Goal: Task Accomplishment & Management: Use online tool/utility

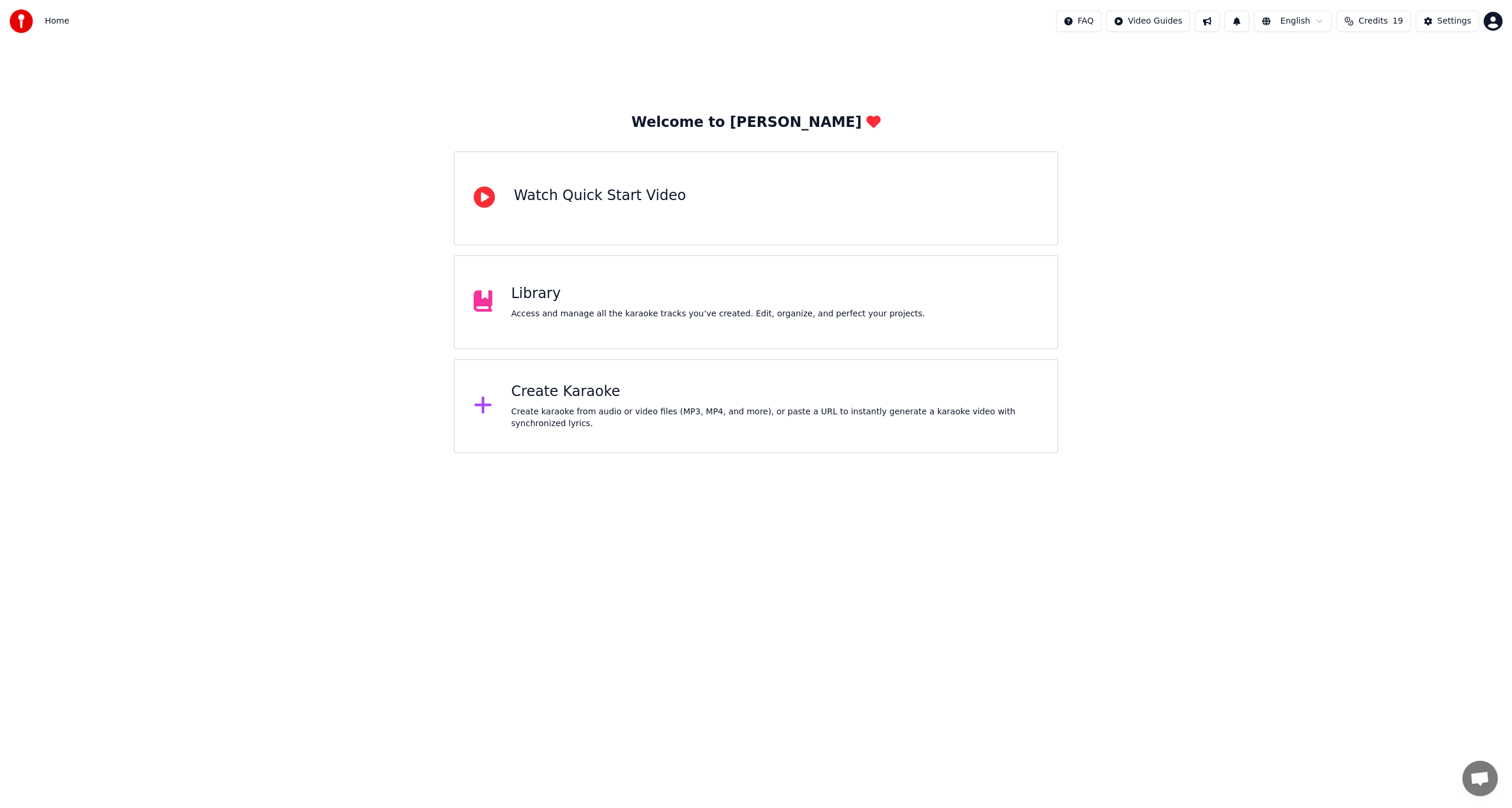
drag, startPoint x: 648, startPoint y: 286, endPoint x: 642, endPoint y: 285, distance: 6.1
click at [642, 285] on div "Library" at bounding box center [718, 294] width 414 height 19
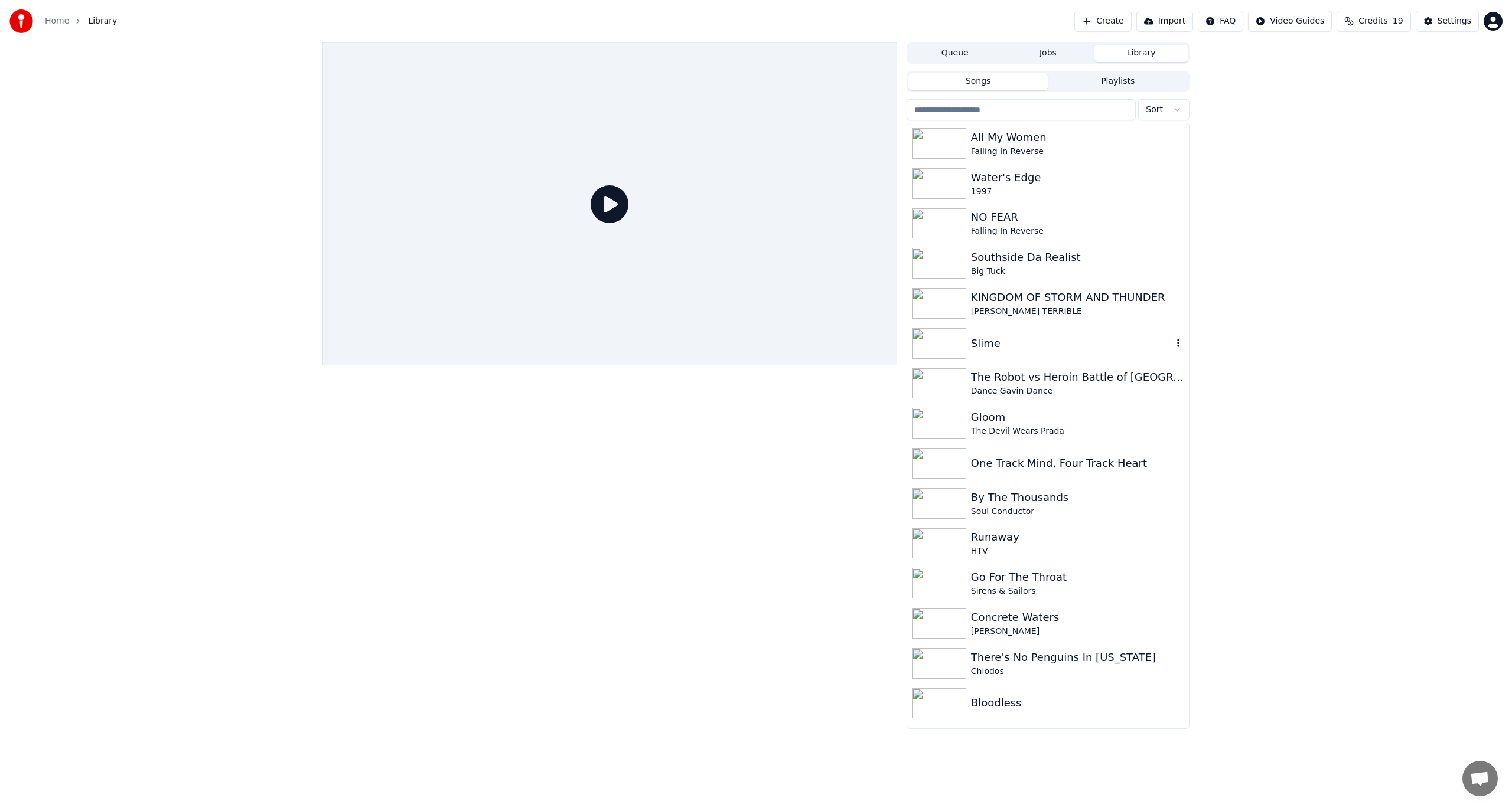
click at [1046, 337] on div "Slime" at bounding box center [1071, 343] width 201 height 17
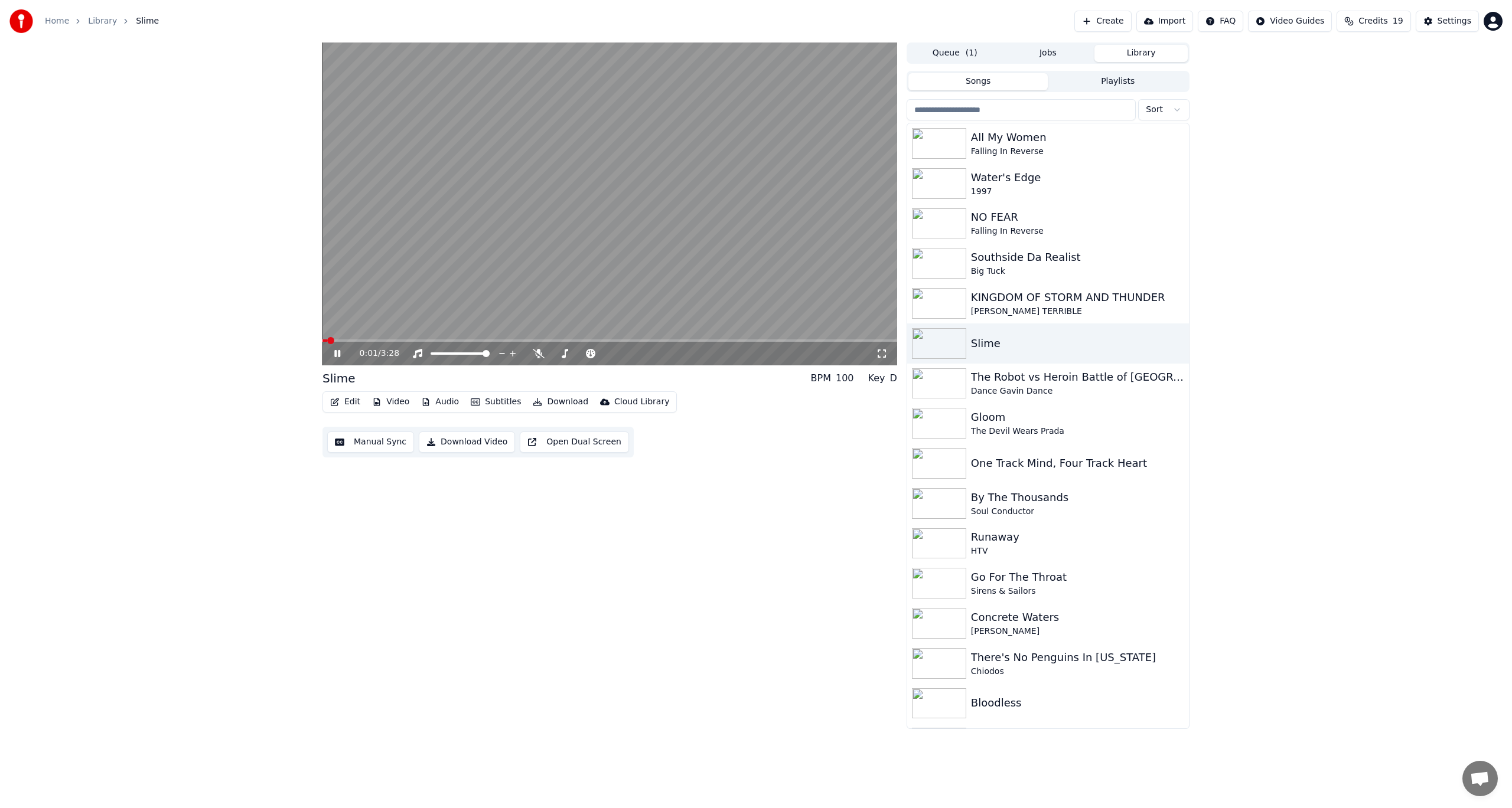
click at [342, 353] on icon at bounding box center [346, 353] width 28 height 10
click at [333, 399] on icon "button" at bounding box center [335, 402] width 8 height 8
click at [385, 428] on div "Edit Lyrics" at bounding box center [370, 427] width 42 height 12
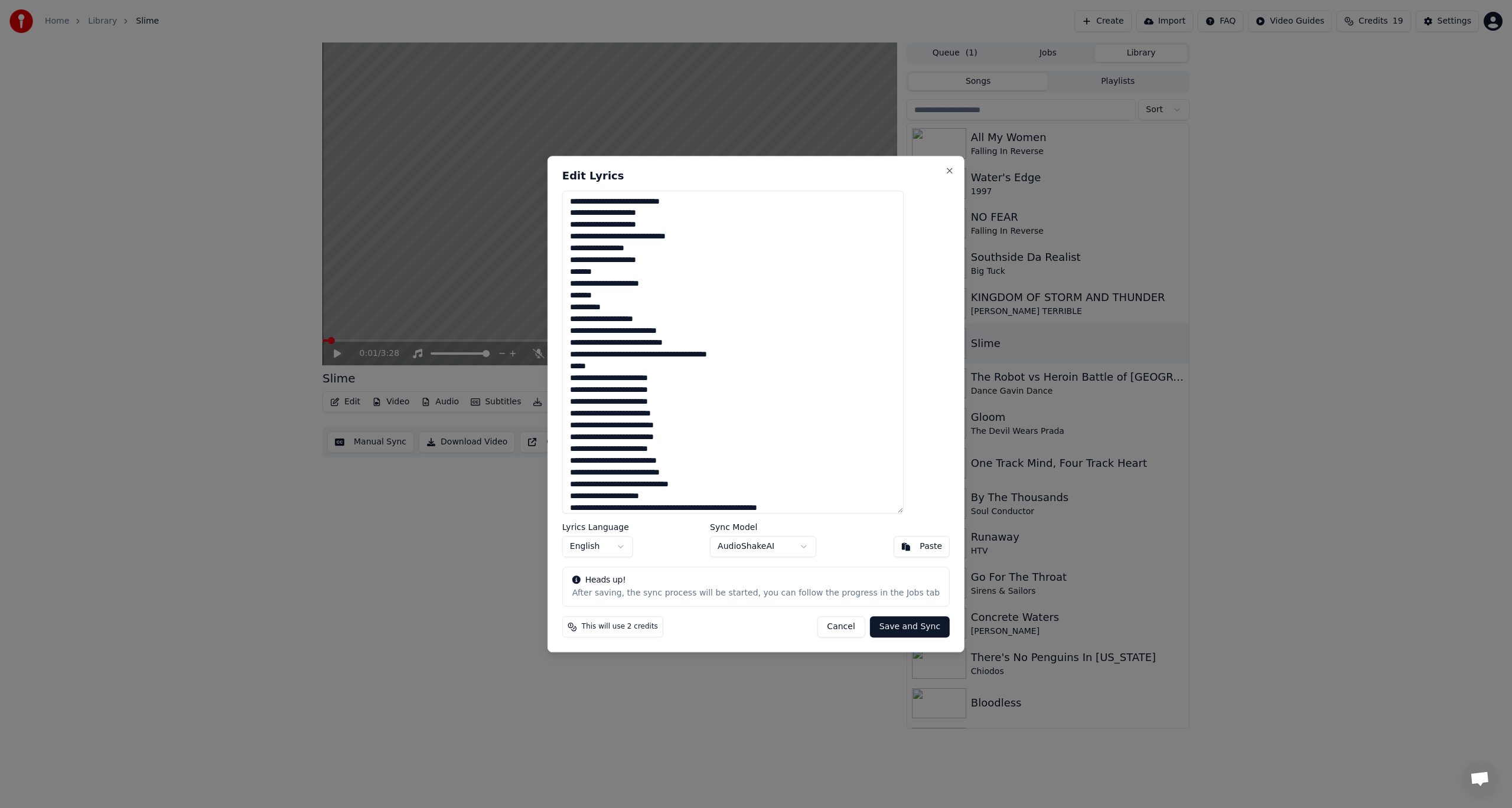
drag, startPoint x: 775, startPoint y: 356, endPoint x: 594, endPoint y: 315, distance: 185.6
click at [594, 315] on textarea at bounding box center [732, 352] width 341 height 324
click at [747, 359] on textarea at bounding box center [732, 352] width 341 height 324
drag, startPoint x: 772, startPoint y: 357, endPoint x: 585, endPoint y: 289, distance: 199.0
click at [585, 289] on textarea at bounding box center [732, 352] width 341 height 324
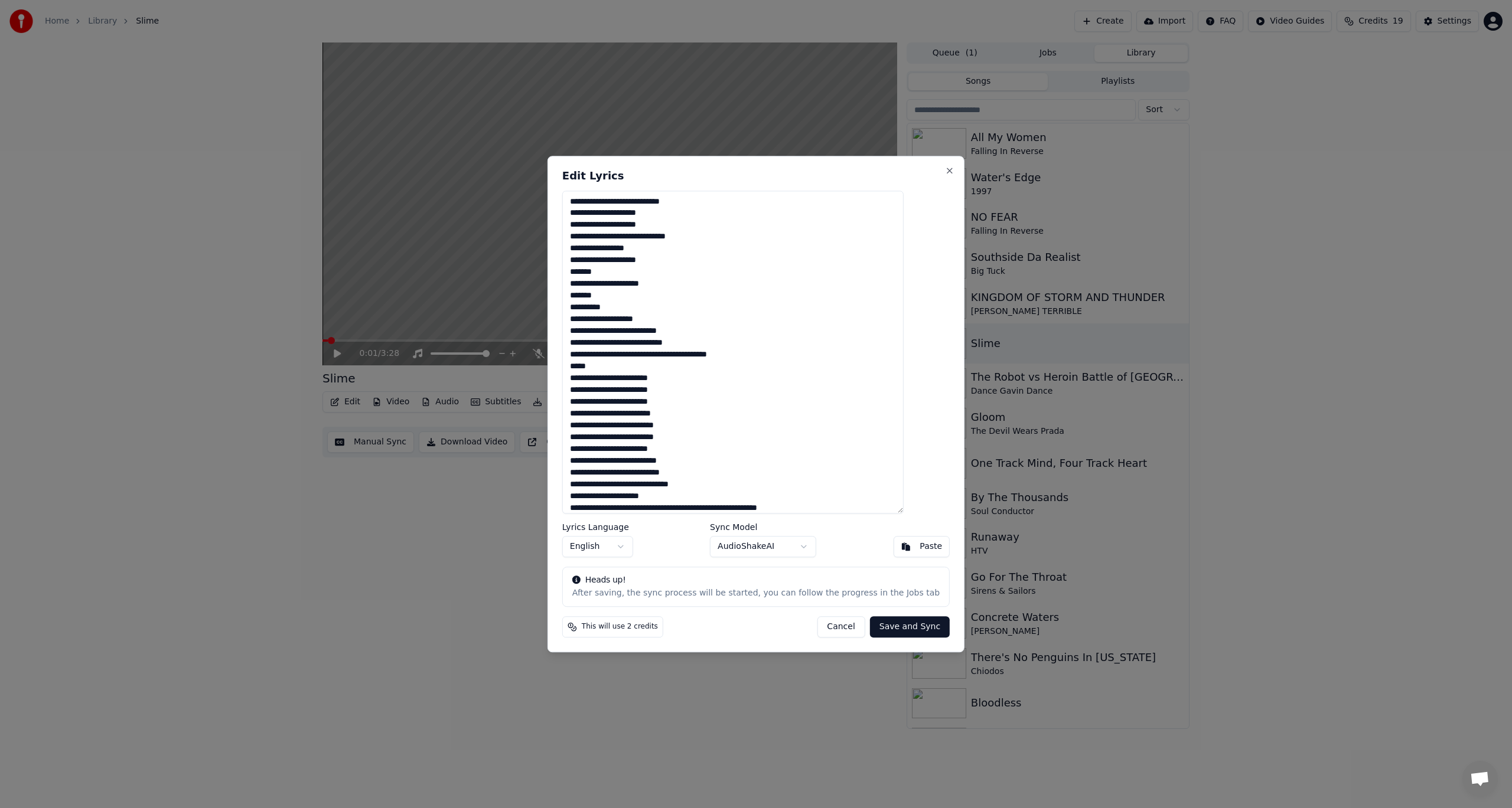
click at [814, 359] on textarea at bounding box center [732, 352] width 341 height 324
paste textarea "**********"
click at [592, 299] on textarea at bounding box center [732, 352] width 341 height 324
drag, startPoint x: 589, startPoint y: 377, endPoint x: 592, endPoint y: 400, distance: 23.2
click at [590, 377] on textarea at bounding box center [732, 352] width 341 height 324
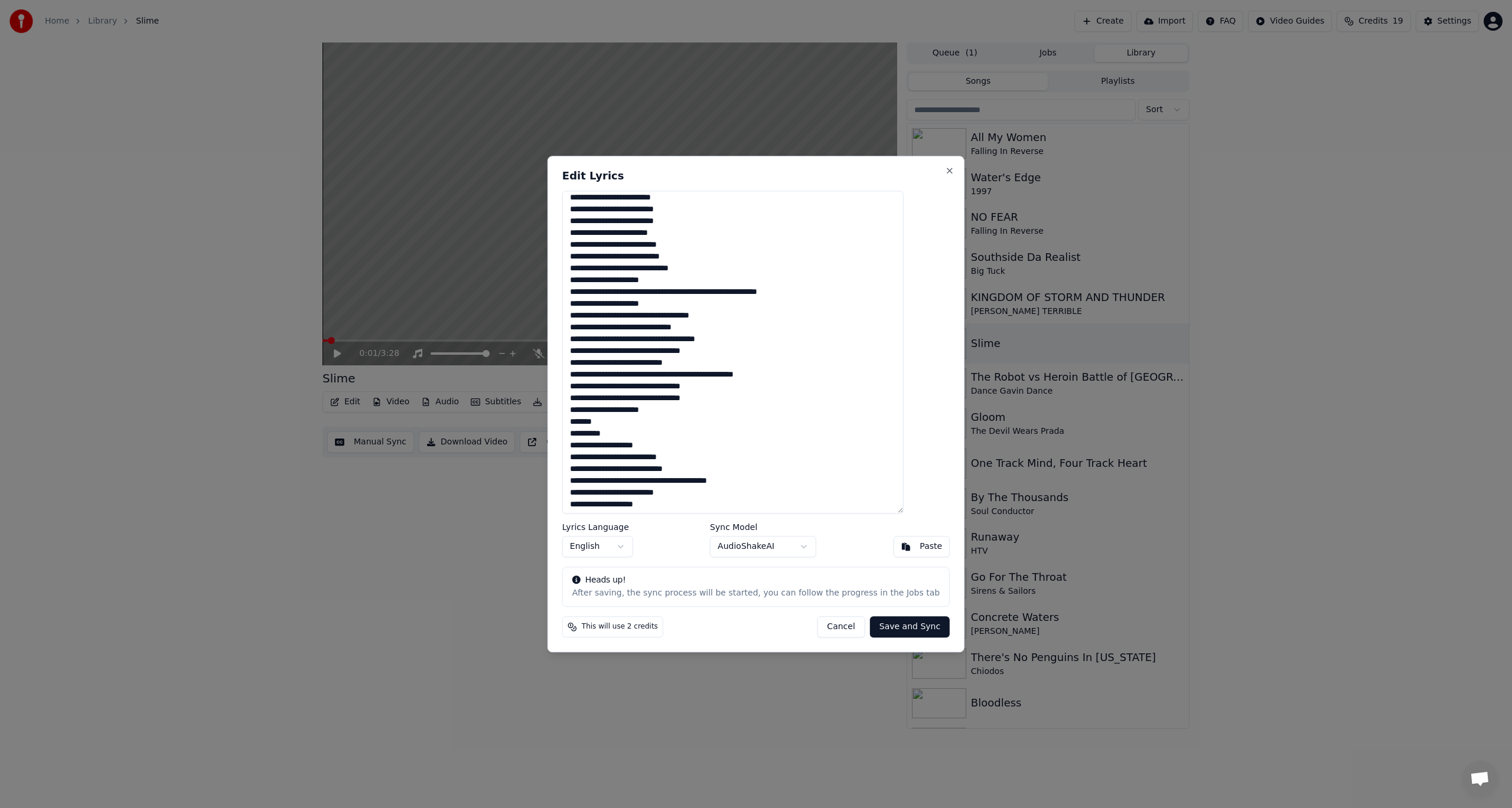
scroll to position [277, 0]
click at [674, 379] on textarea at bounding box center [732, 352] width 341 height 324
click at [592, 436] on textarea at bounding box center [732, 352] width 341 height 324
drag, startPoint x: 590, startPoint y: 481, endPoint x: 688, endPoint y: 493, distance: 98.7
click at [688, 493] on textarea at bounding box center [732, 352] width 341 height 324
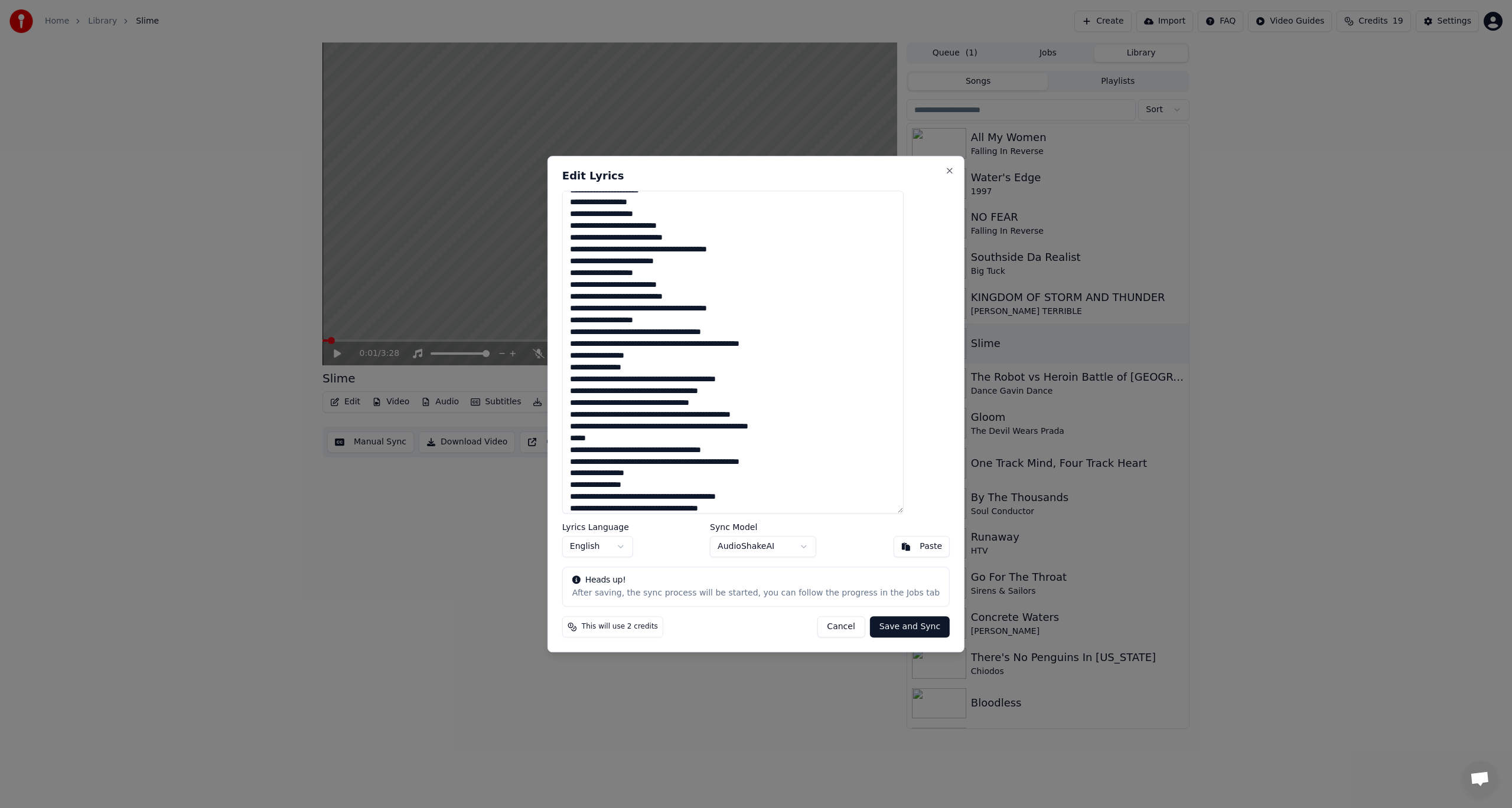
scroll to position [496, 0]
drag, startPoint x: 768, startPoint y: 345, endPoint x: 766, endPoint y: 377, distance: 32.1
click at [769, 345] on textarea at bounding box center [732, 352] width 341 height 324
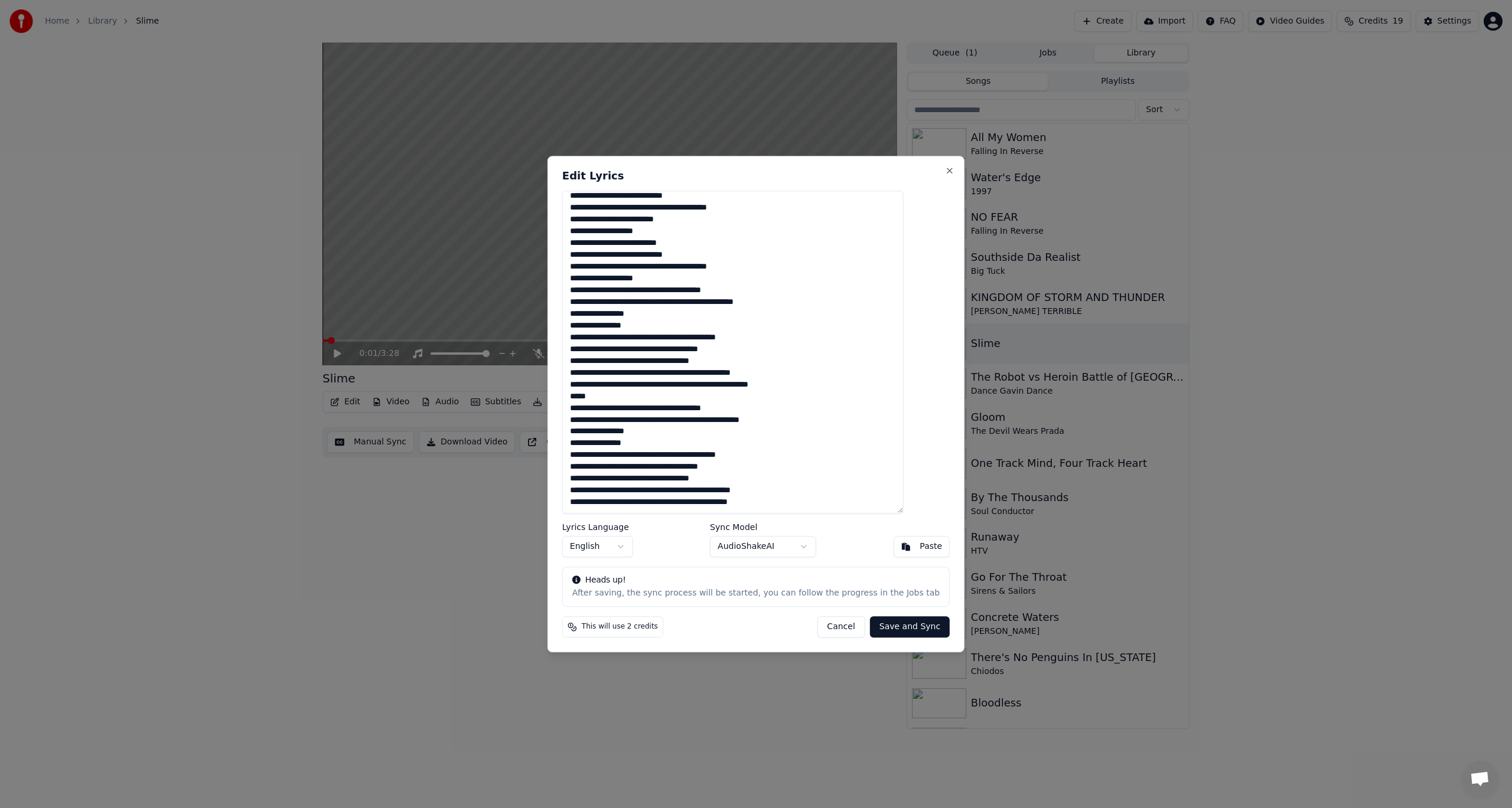
click at [766, 421] on textarea at bounding box center [732, 352] width 341 height 324
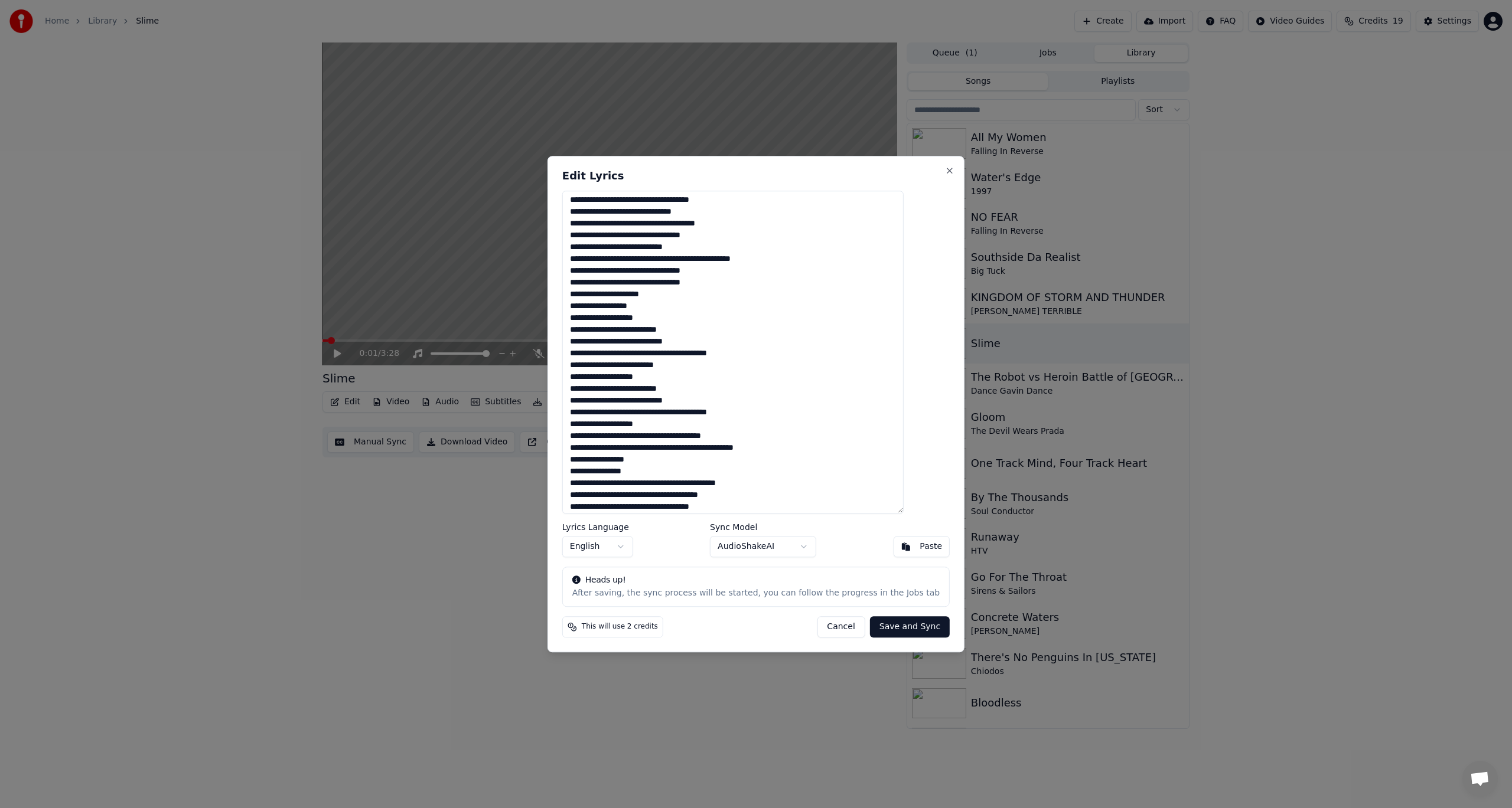
scroll to position [387, 0]
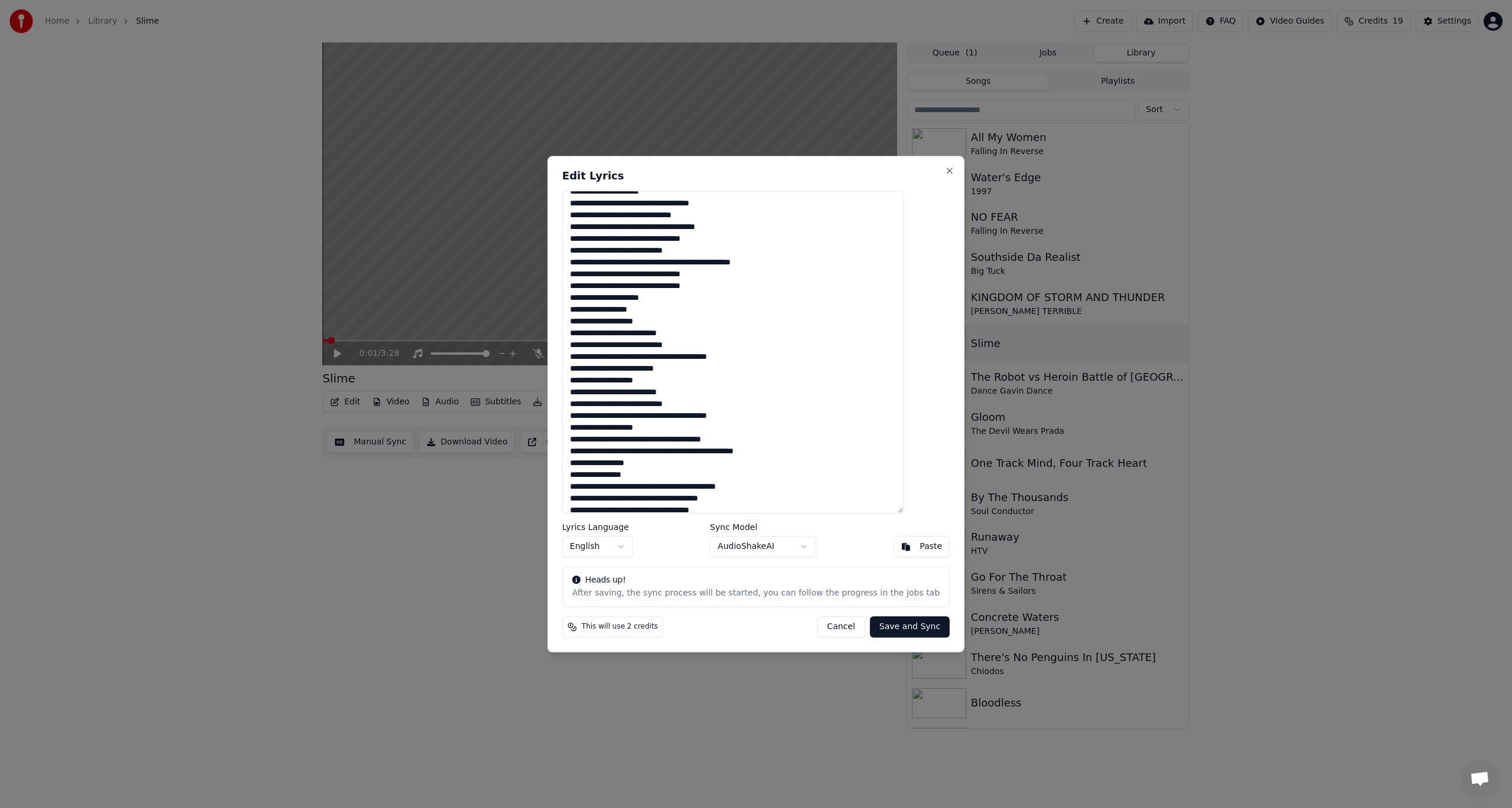
drag, startPoint x: 593, startPoint y: 365, endPoint x: 708, endPoint y: 390, distance: 117.7
click at [708, 390] on textarea at bounding box center [732, 352] width 341 height 324
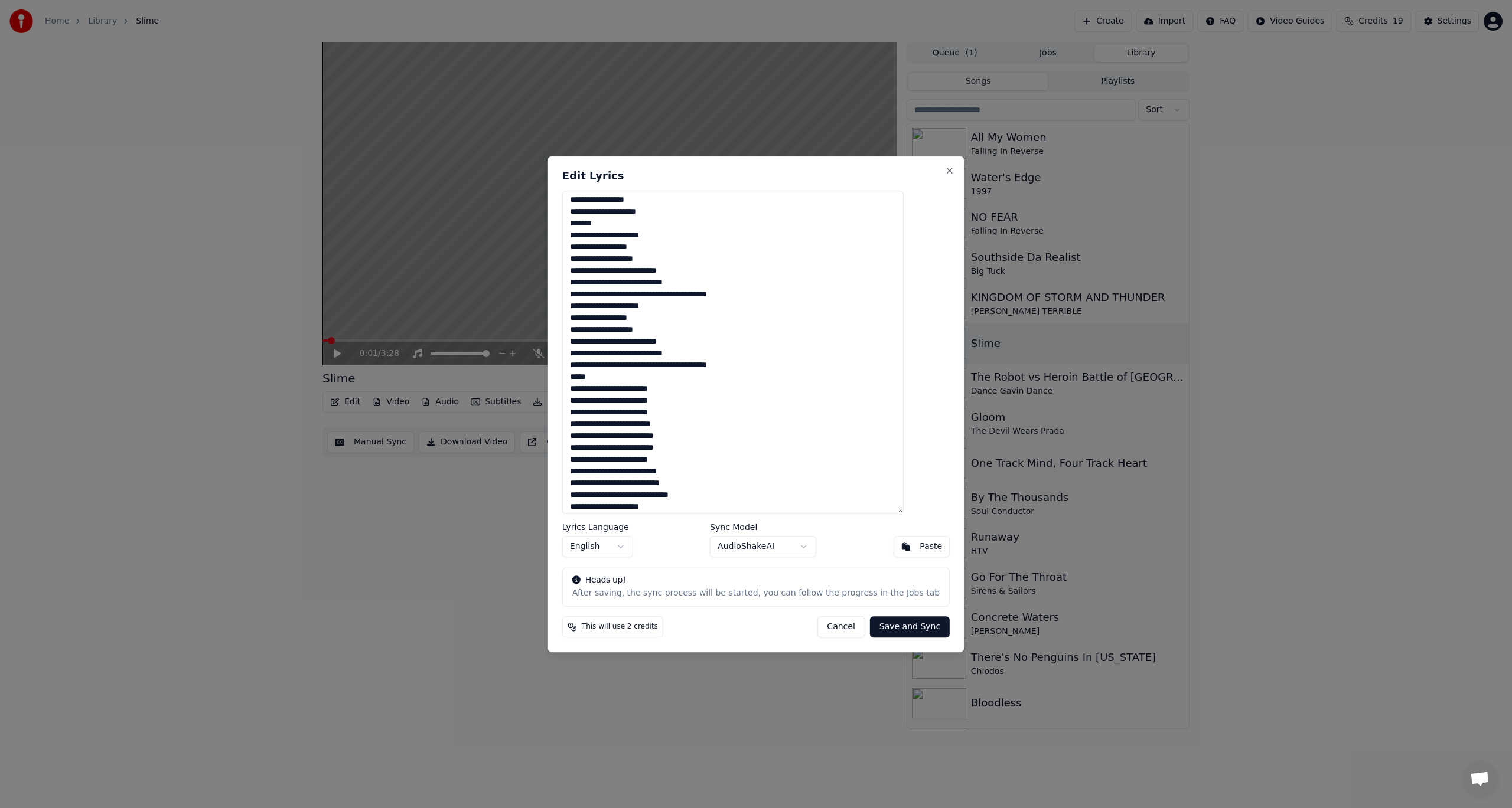
scroll to position [0, 0]
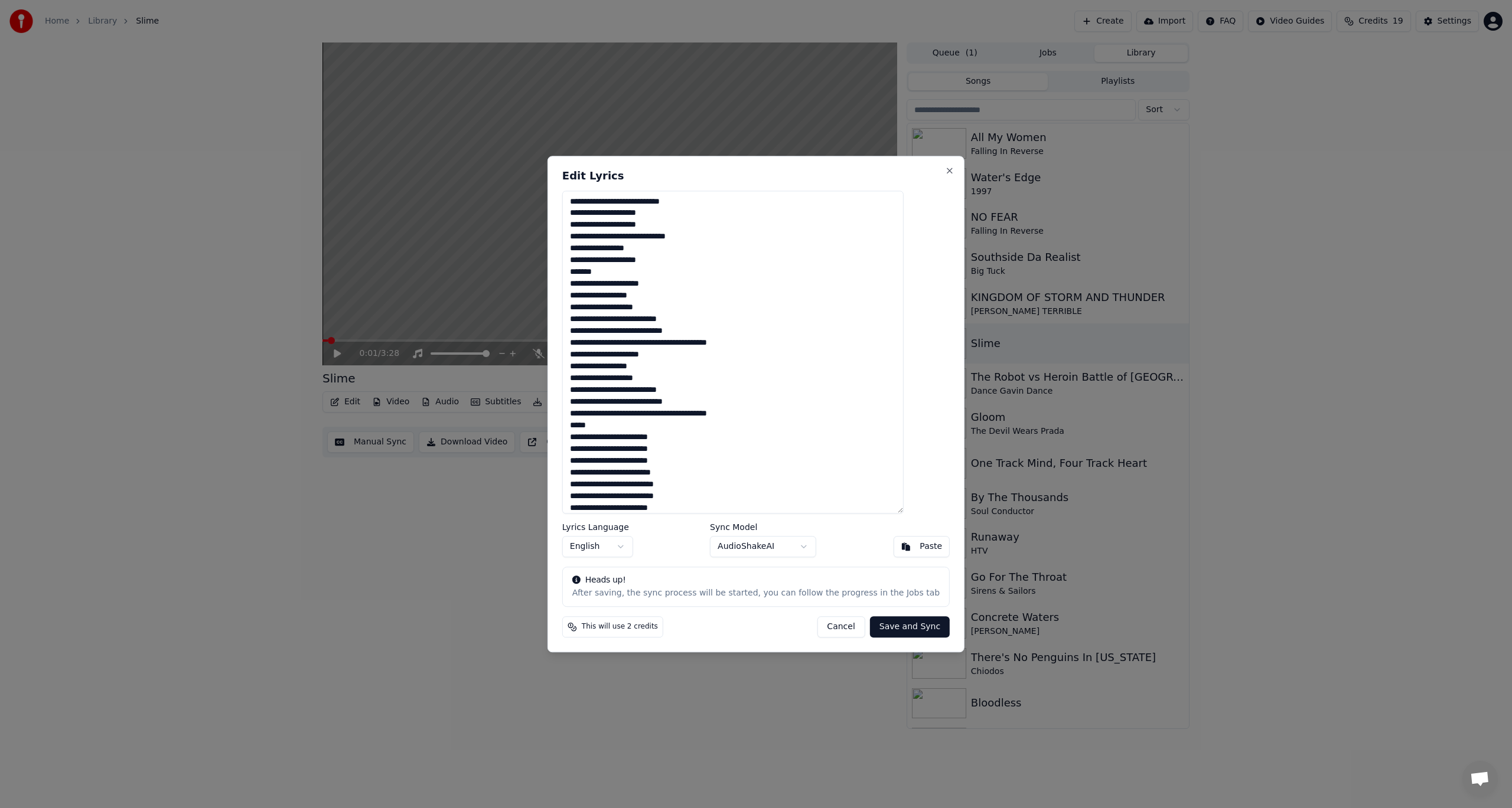
drag, startPoint x: 678, startPoint y: 389, endPoint x: 587, endPoint y: 358, distance: 96.1
click at [587, 358] on textarea at bounding box center [732, 352] width 341 height 324
paste textarea
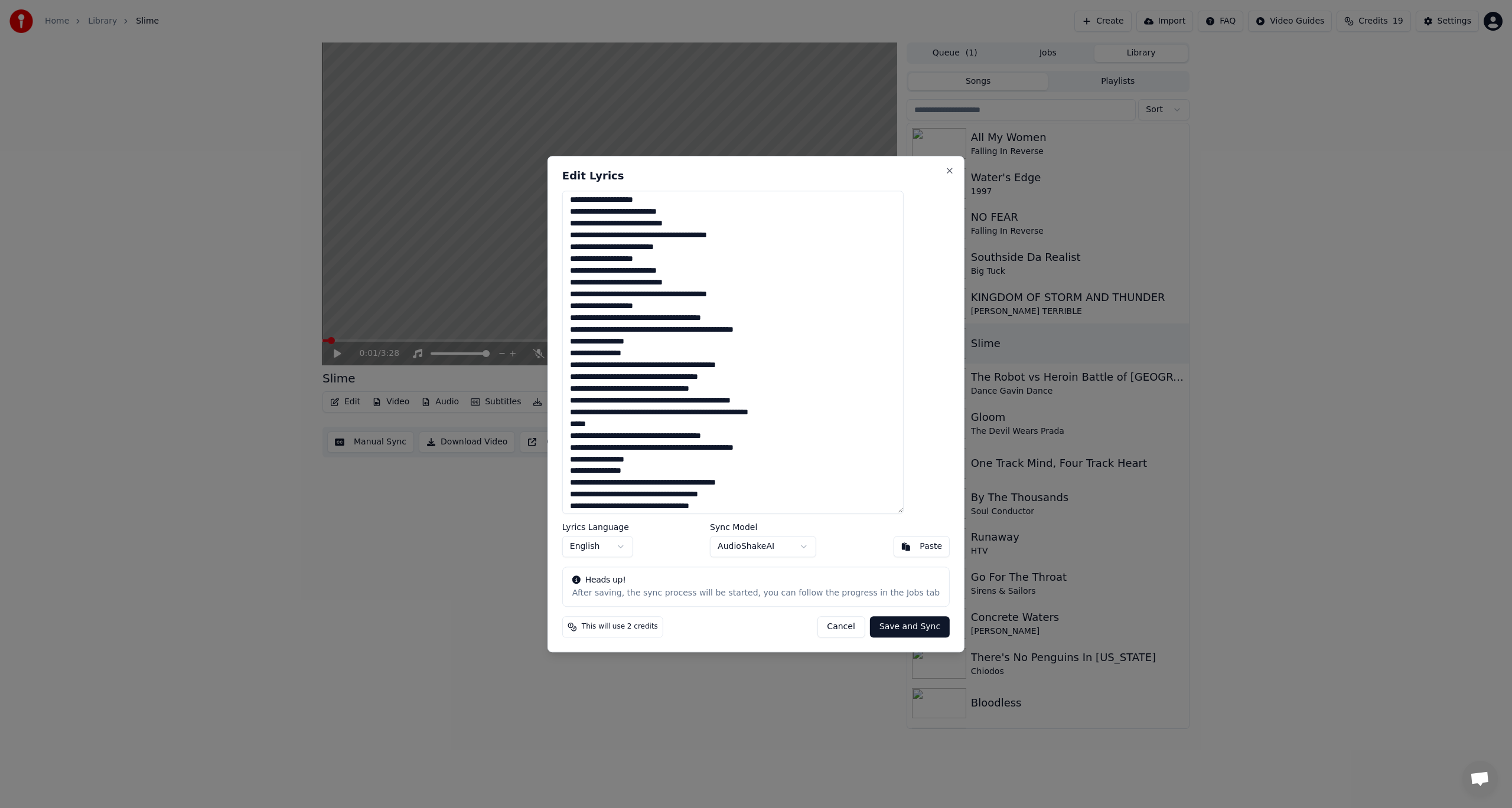
scroll to position [525, 0]
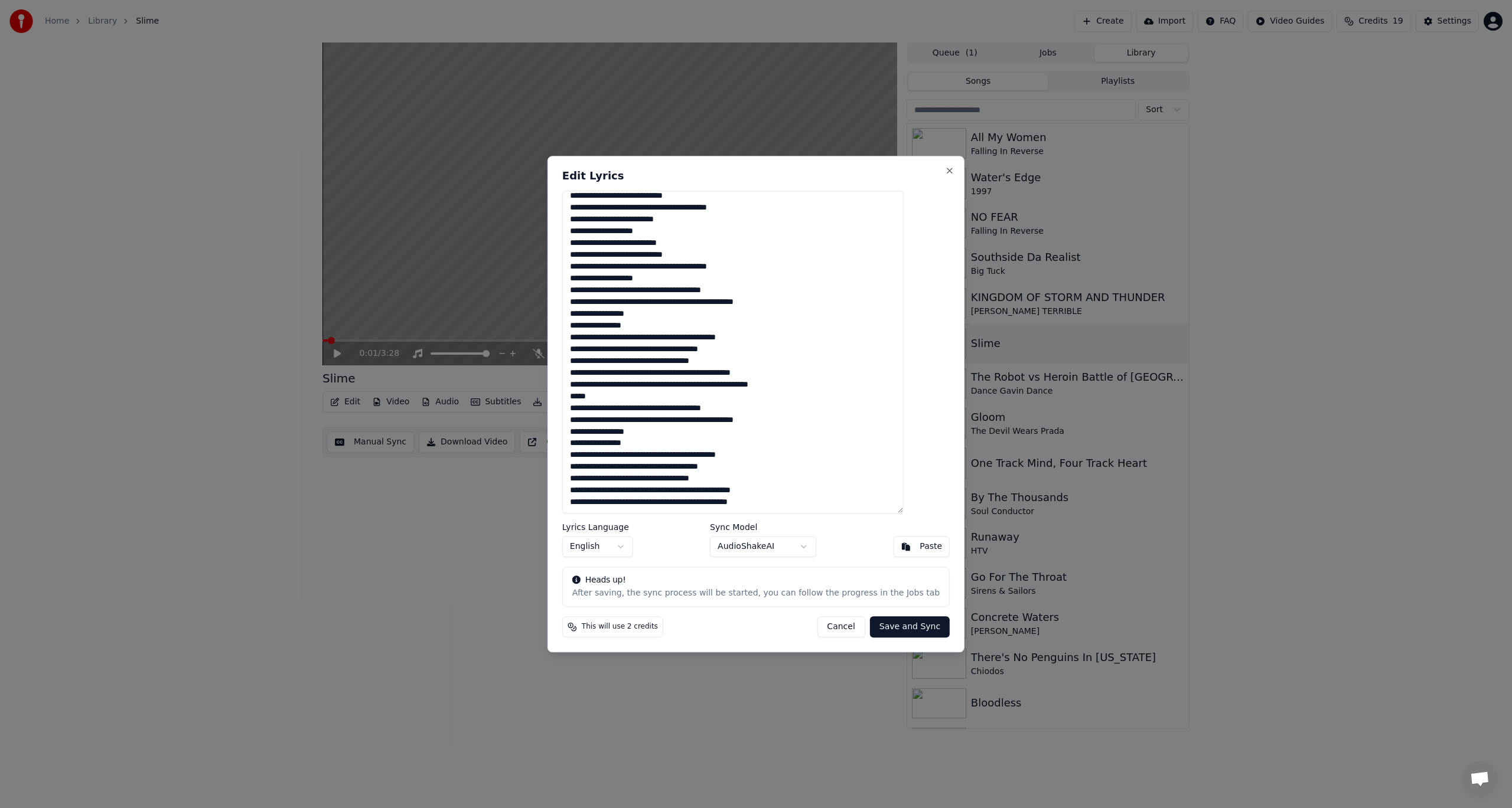
type textarea "**********"
click at [874, 628] on button "Save and Sync" at bounding box center [910, 627] width 80 height 21
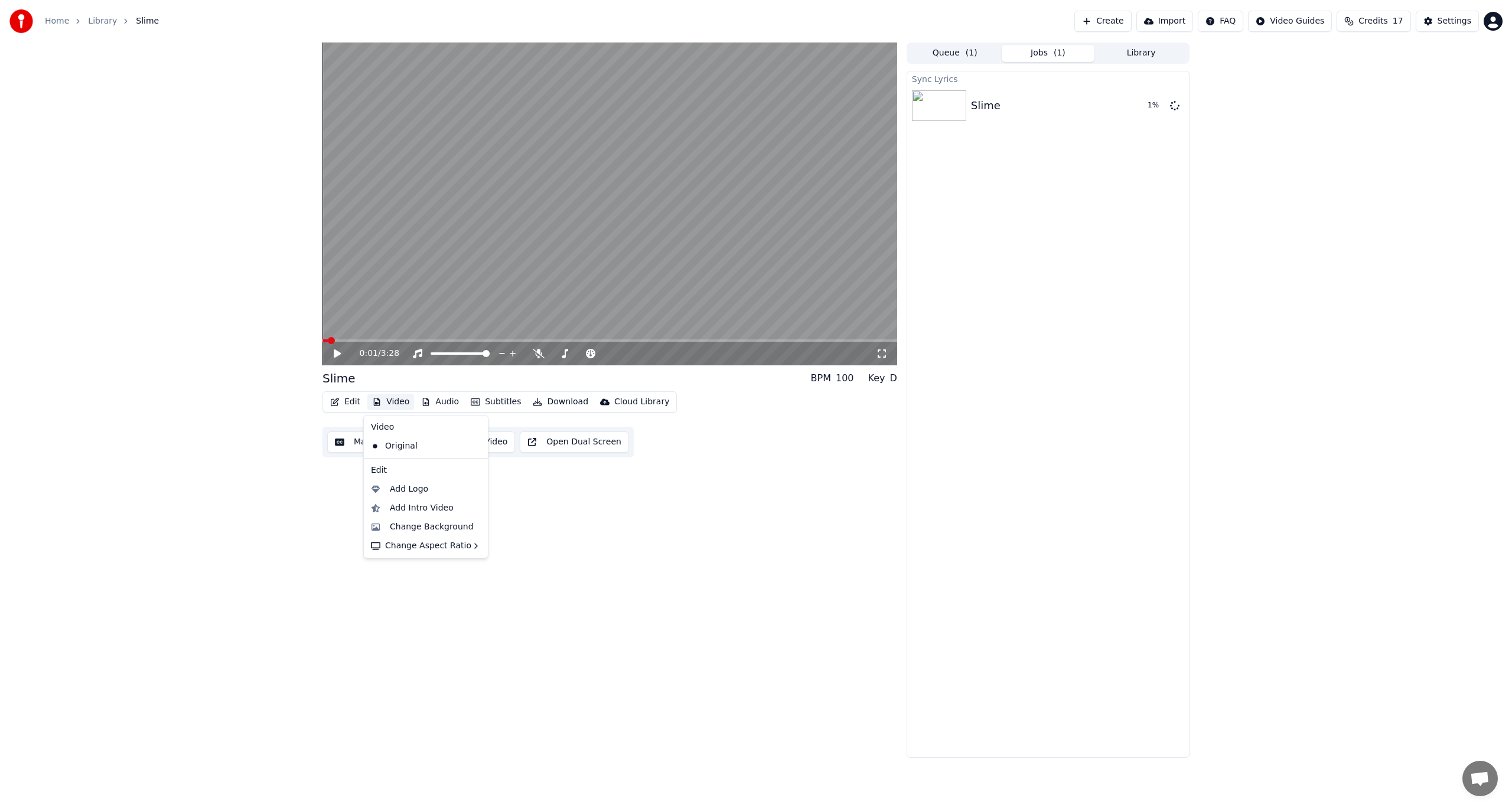
click at [380, 401] on button "Video" at bounding box center [391, 402] width 46 height 17
click at [435, 505] on div "Add Intro Video" at bounding box center [421, 508] width 64 height 12
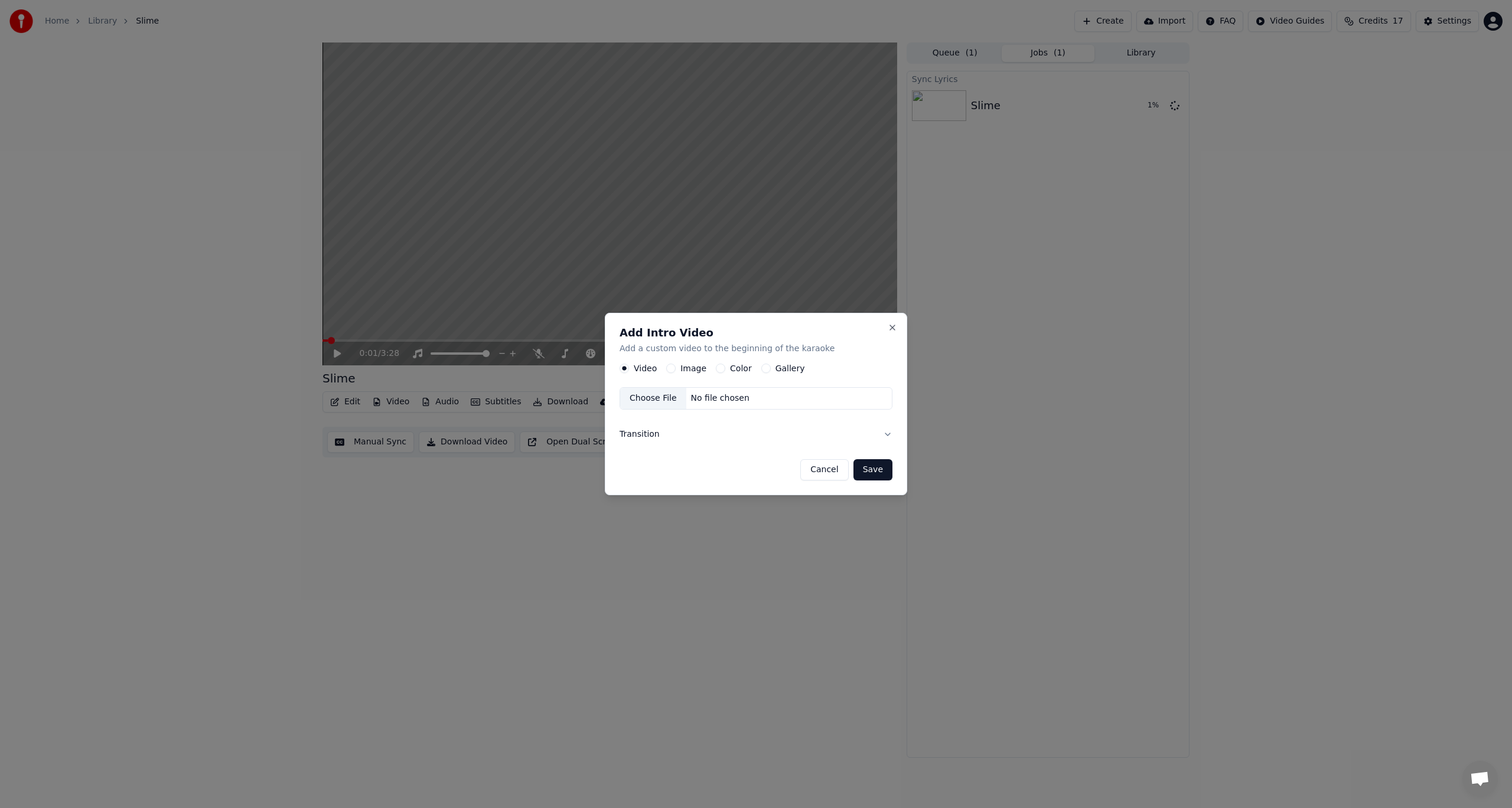
click at [659, 402] on div "Choose File" at bounding box center [653, 399] width 66 height 21
click at [869, 471] on button "Save" at bounding box center [872, 470] width 39 height 21
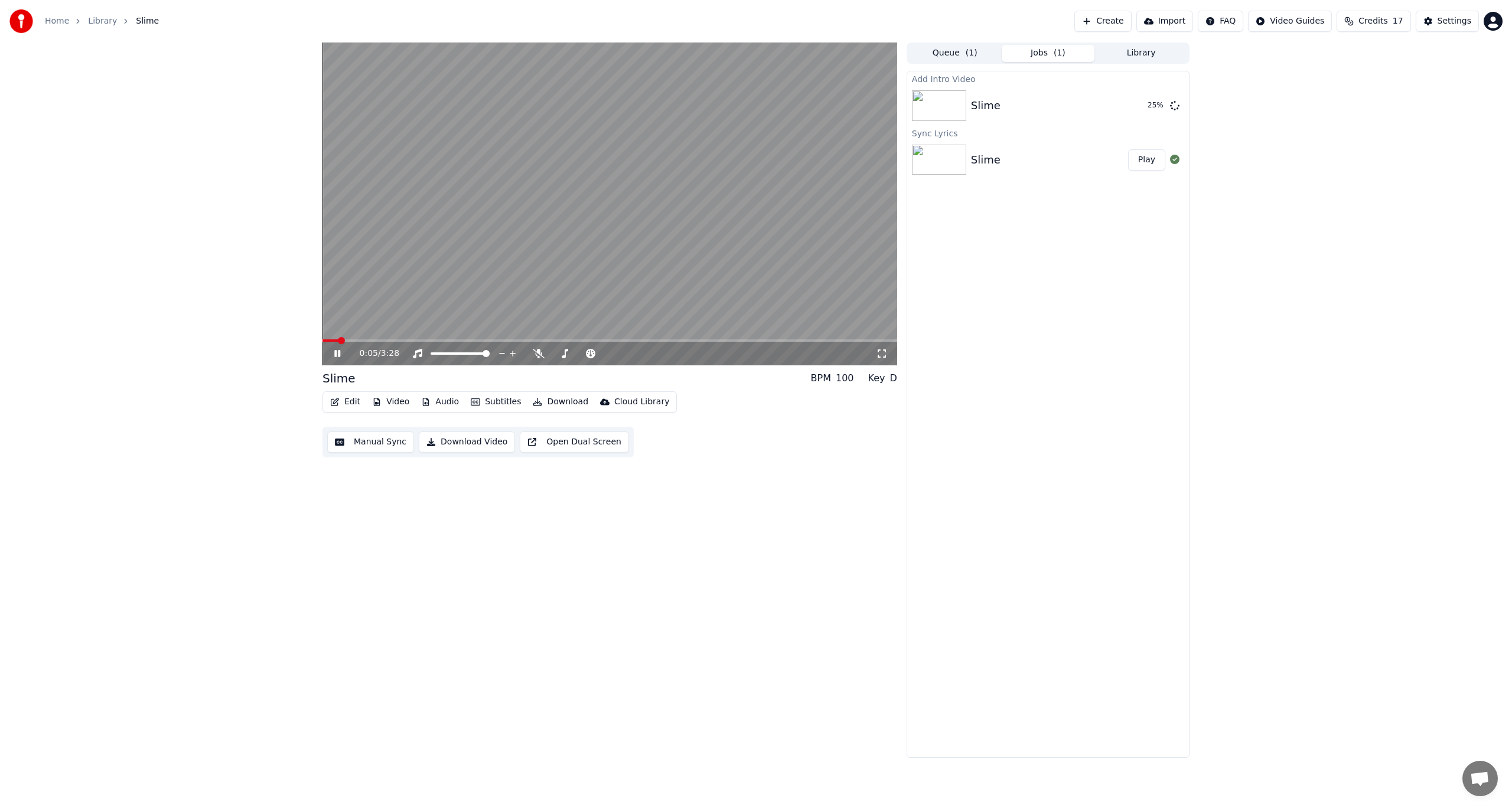
click at [327, 353] on div "0:05 / 3:28" at bounding box center [610, 353] width 574 height 24
click at [330, 353] on div "0:06 / 3:28" at bounding box center [610, 353] width 565 height 12
click at [336, 352] on icon at bounding box center [337, 353] width 6 height 7
drag, startPoint x: 333, startPoint y: 355, endPoint x: 320, endPoint y: 360, distance: 13.9
click at [333, 353] on icon at bounding box center [346, 353] width 28 height 10
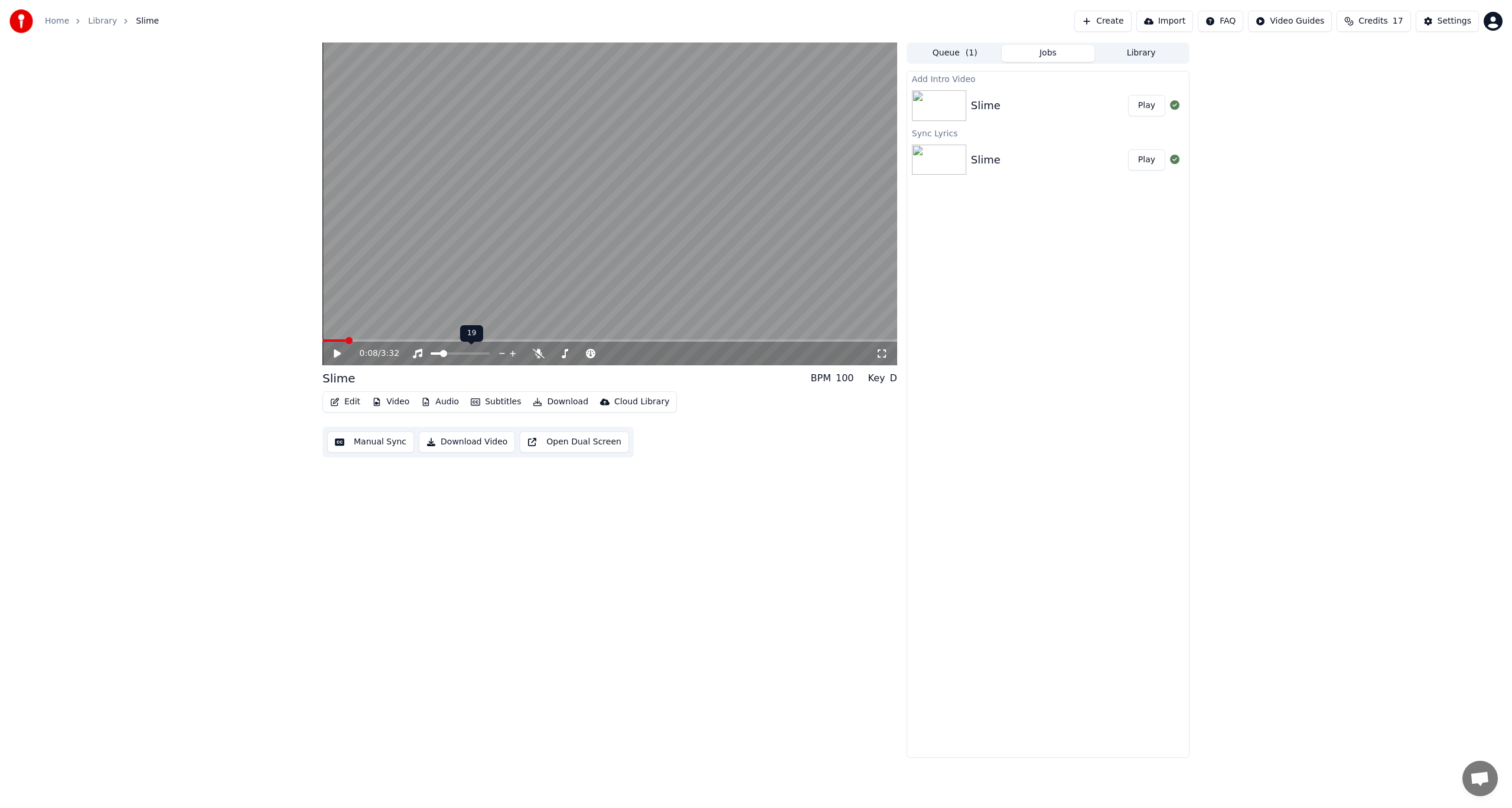
click at [442, 357] on span at bounding box center [443, 353] width 7 height 7
click at [323, 344] on span at bounding box center [326, 340] width 7 height 7
click at [335, 349] on icon at bounding box center [346, 353] width 28 height 10
click at [436, 356] on span at bounding box center [439, 353] width 7 height 7
click at [587, 280] on video at bounding box center [610, 203] width 574 height 323
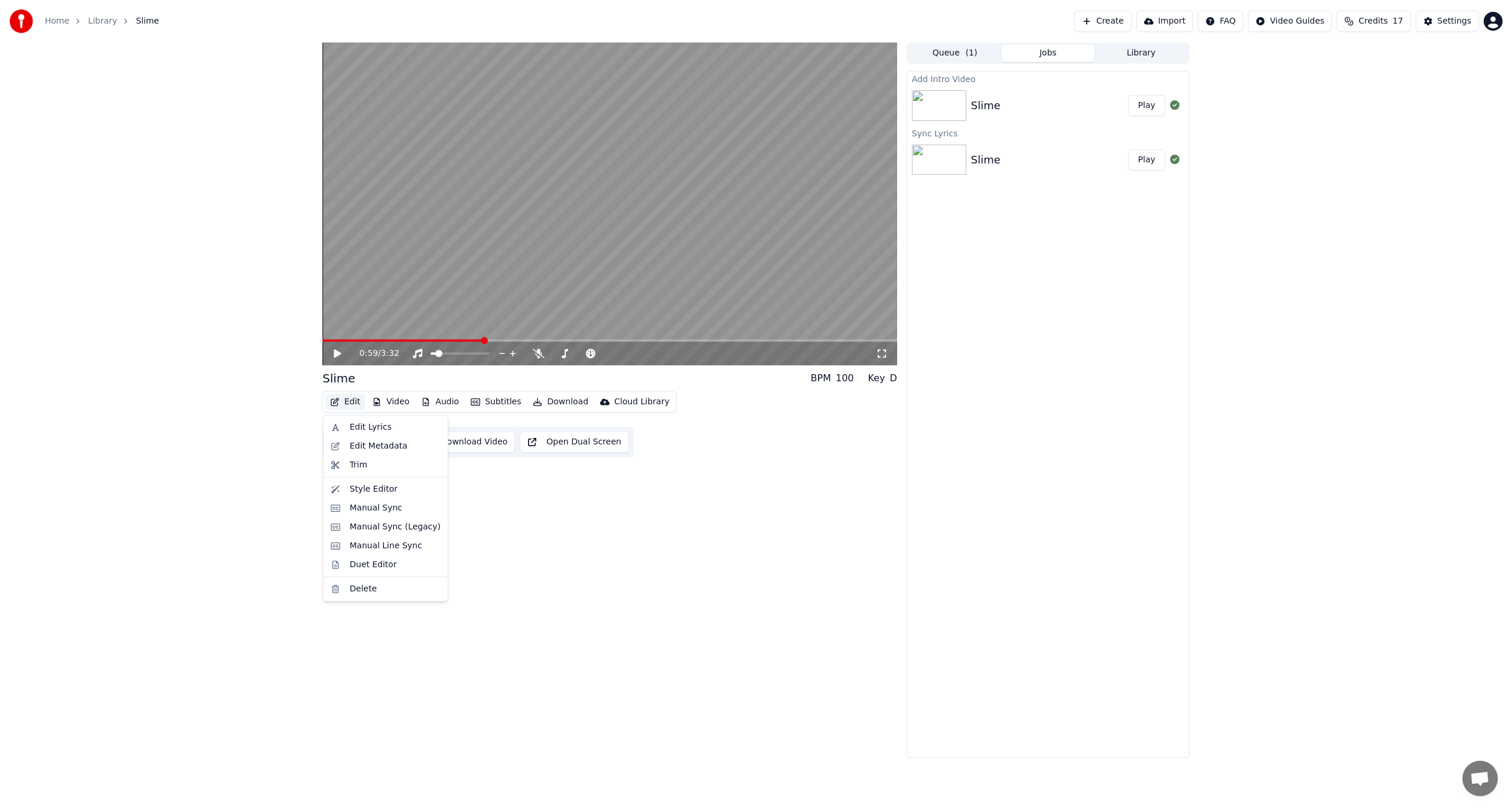
click at [355, 403] on button "Edit" at bounding box center [345, 402] width 39 height 17
click at [389, 432] on div "Edit Lyrics" at bounding box center [395, 427] width 91 height 12
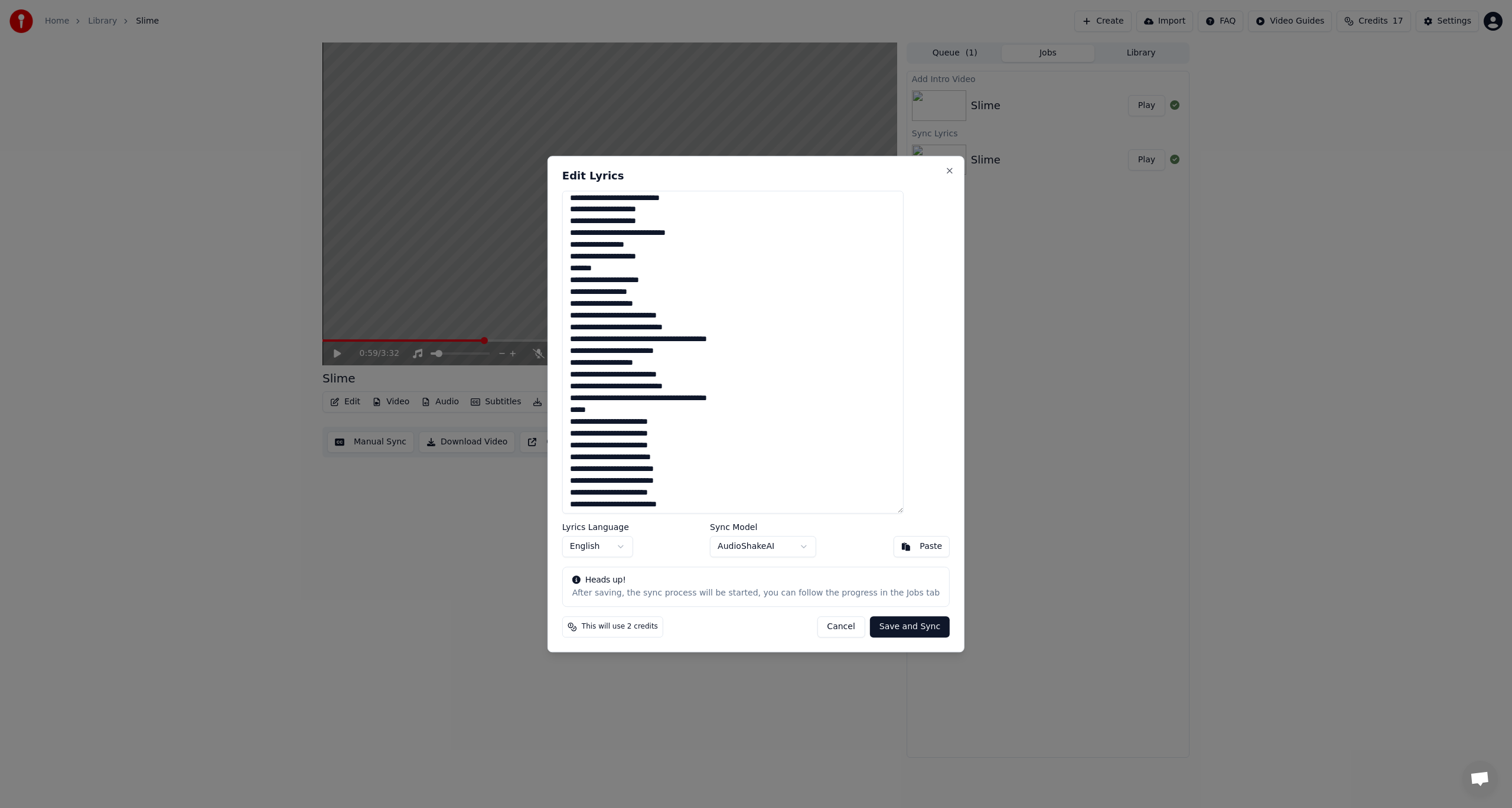
scroll to position [0, 0]
click at [591, 226] on textarea at bounding box center [732, 352] width 341 height 324
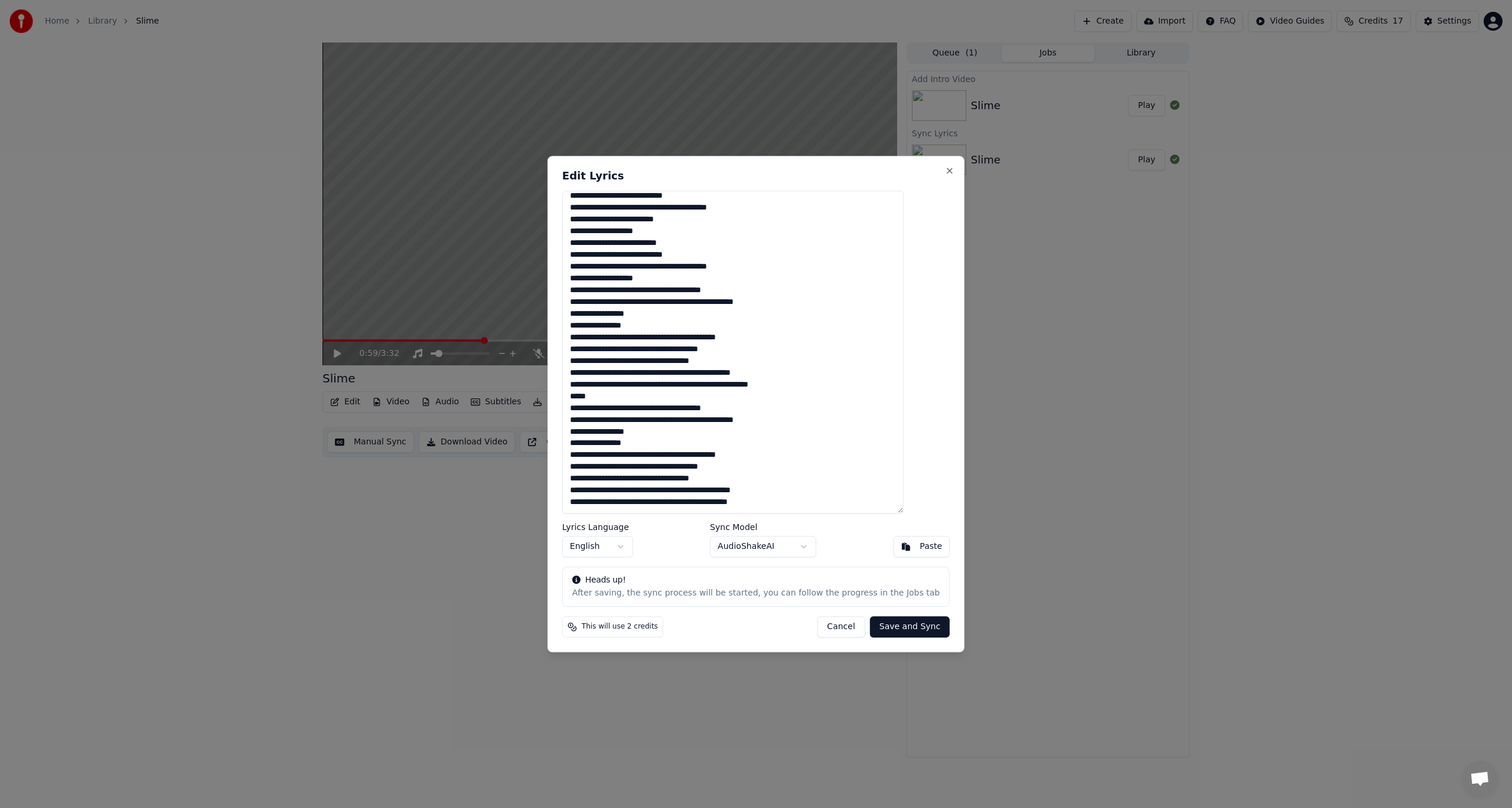
drag, startPoint x: 591, startPoint y: 200, endPoint x: 802, endPoint y: 652, distance: 498.8
click at [802, 652] on div "Edit Lyrics Lyrics Language English Sync Model AudioShakeAI Paste Heads up! Aft…" at bounding box center [756, 404] width 417 height 496
click at [819, 622] on button "Cancel" at bounding box center [841, 627] width 48 height 21
type textarea "**********"
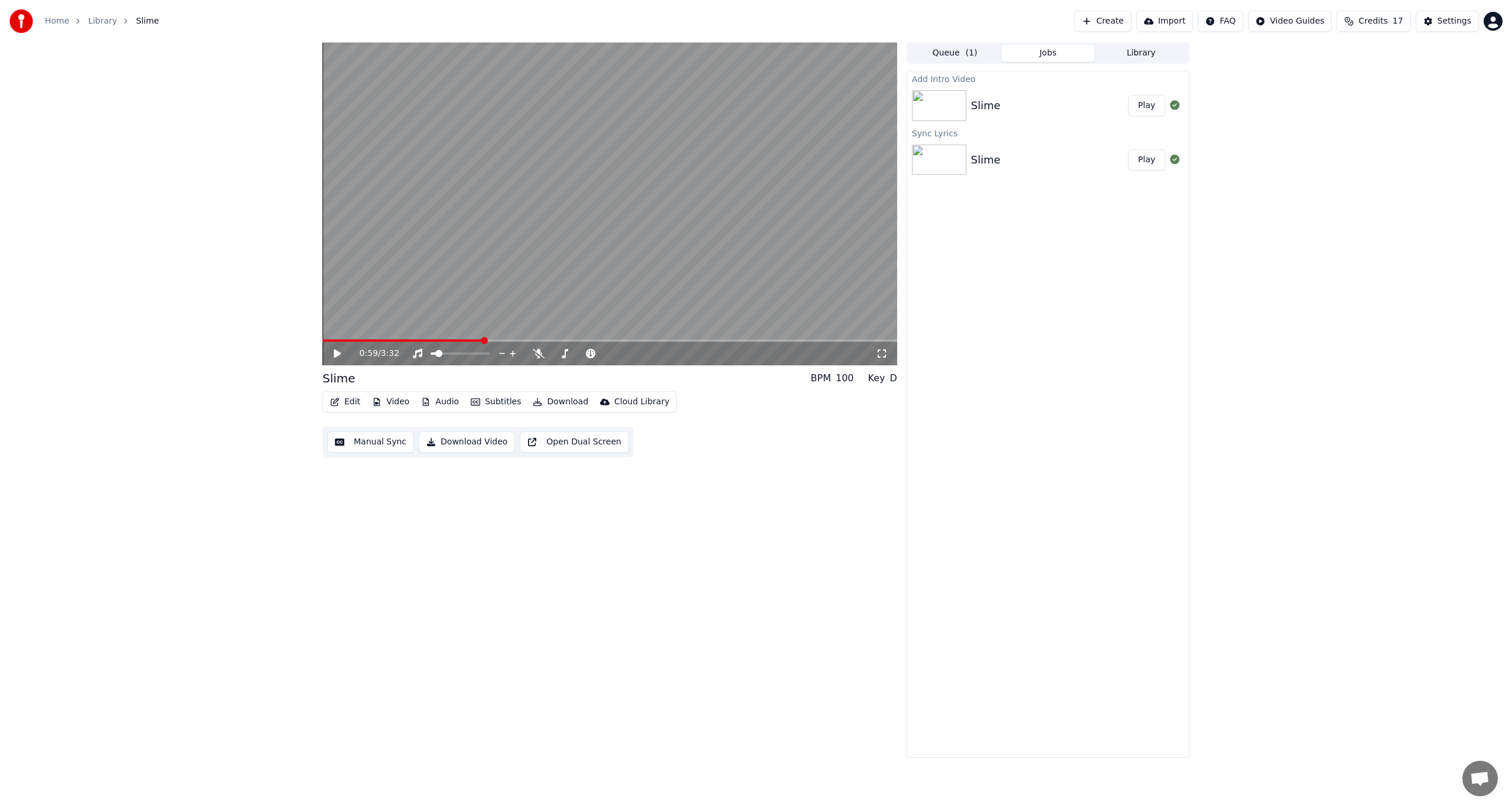
click at [405, 336] on video at bounding box center [610, 203] width 574 height 323
click at [405, 339] on span at bounding box center [403, 340] width 161 height 2
click at [420, 340] on span at bounding box center [610, 340] width 574 height 2
click at [338, 356] on icon at bounding box center [346, 353] width 28 height 10
click at [355, 402] on button "Edit" at bounding box center [345, 402] width 39 height 17
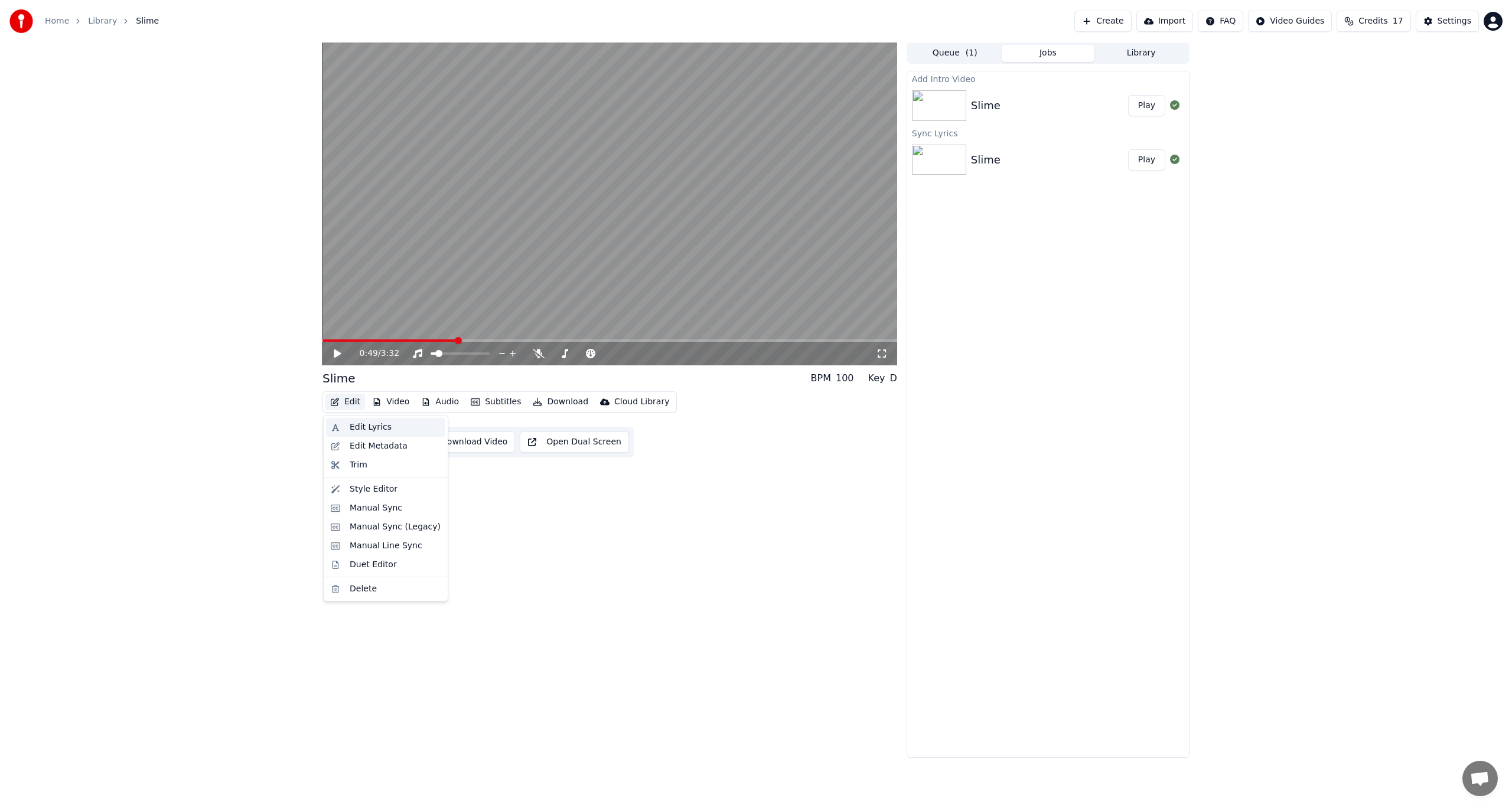
click at [352, 423] on div "Edit Lyrics" at bounding box center [370, 427] width 42 height 12
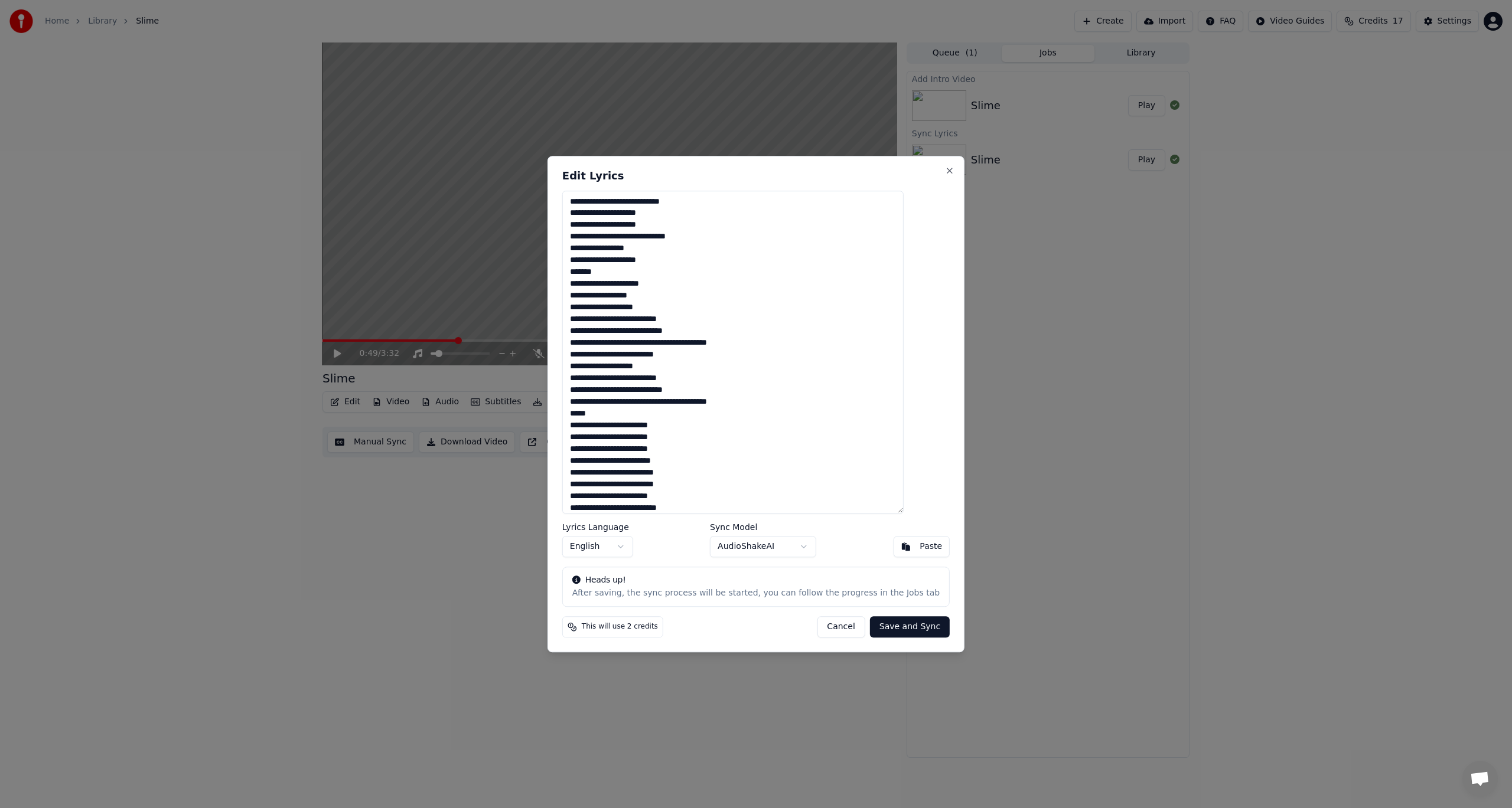
click at [793, 547] on body "Home Library Slime Create Import FAQ Video Guides Credits 17 Settings 0:49 / 3:…" at bounding box center [756, 404] width 1512 height 808
click at [796, 548] on body "Home Library Slime Create Import FAQ Video Guides Credits 17 Settings 0:49 / 3:…" at bounding box center [756, 404] width 1512 height 808
click at [945, 169] on button "Close" at bounding box center [949, 171] width 10 height 10
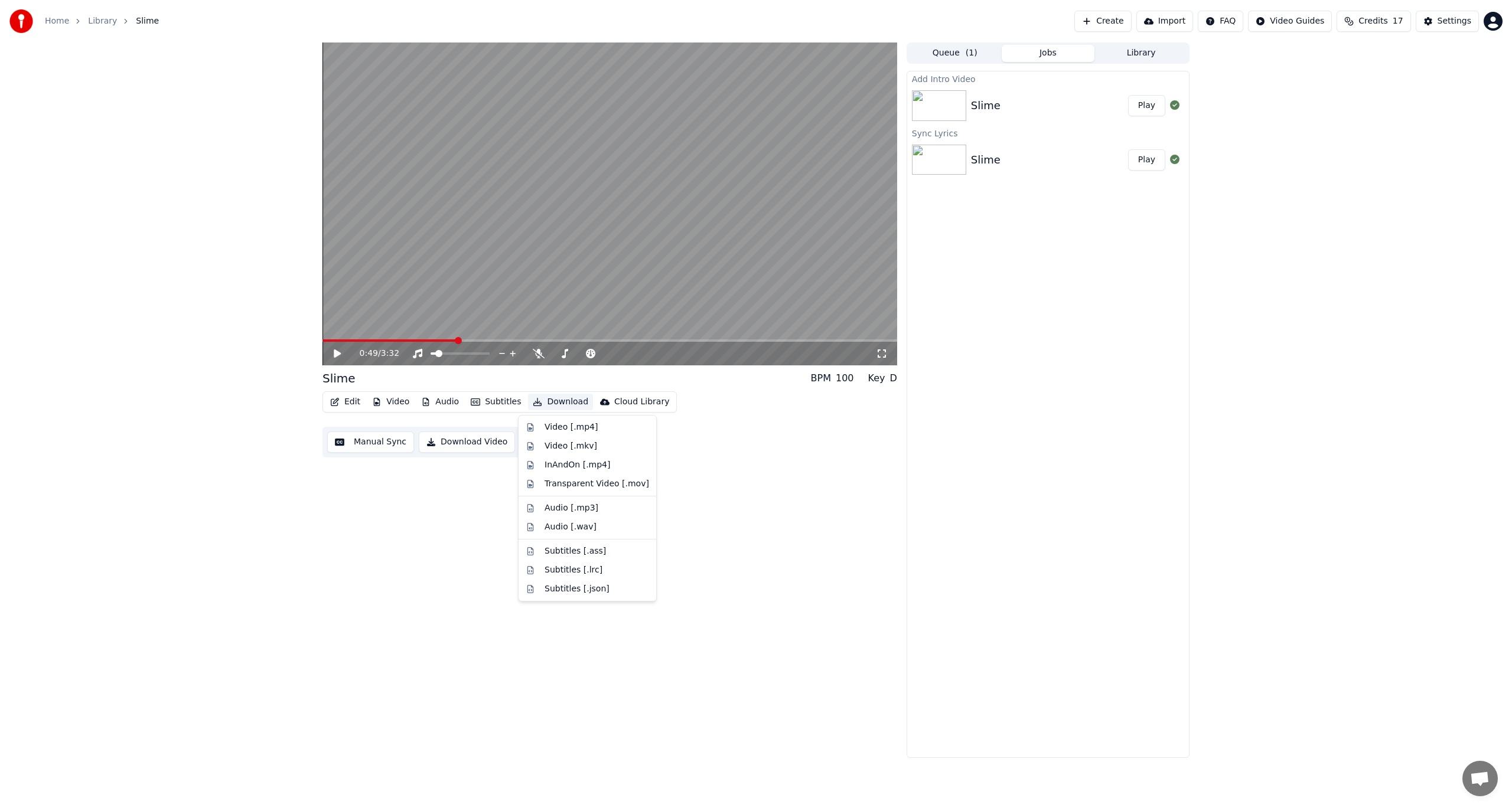
click at [552, 402] on button "Download" at bounding box center [560, 402] width 65 height 17
click at [566, 429] on div "Video [.mp4]" at bounding box center [571, 427] width 53 height 12
click at [1150, 104] on button "Show" at bounding box center [1144, 106] width 42 height 21
